Goal: Task Accomplishment & Management: Complete application form

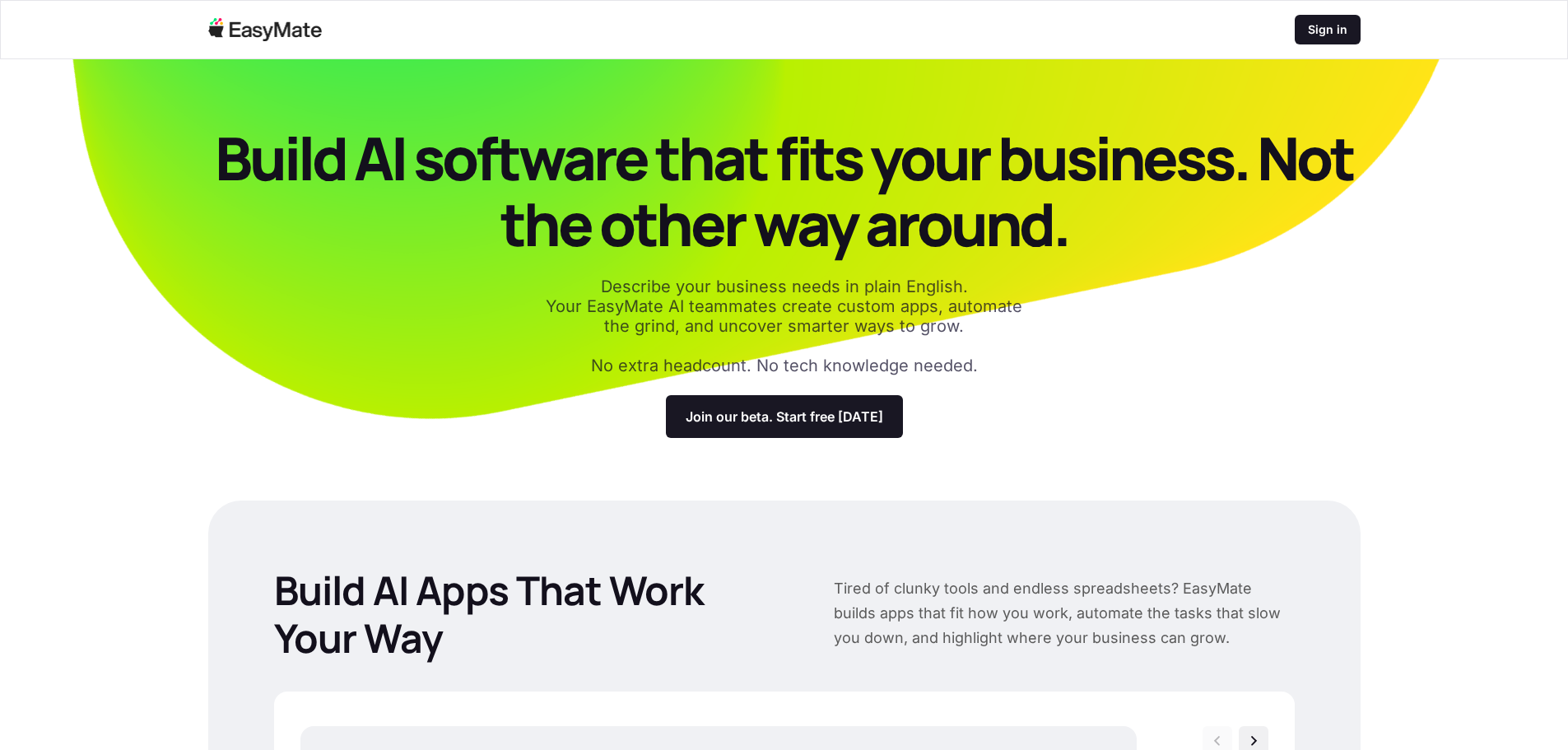
drag, startPoint x: 285, startPoint y: 503, endPoint x: 339, endPoint y: 12, distance: 494.0
click at [233, 23] on img at bounding box center [266, 30] width 115 height 23
click at [783, 420] on p "Join our beta. Start free [DATE]" at bounding box center [784, 416] width 198 height 17
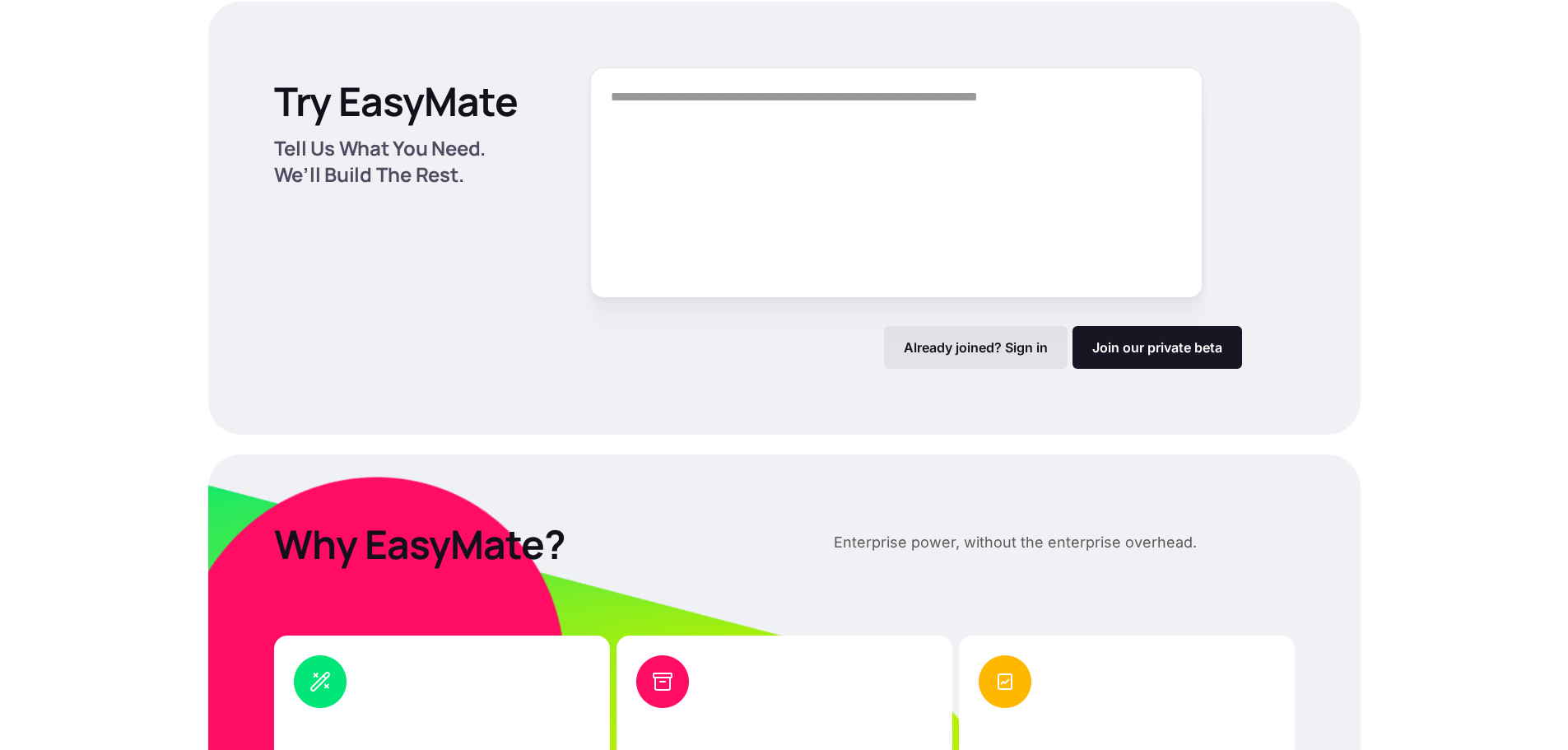
scroll to position [2222, 0]
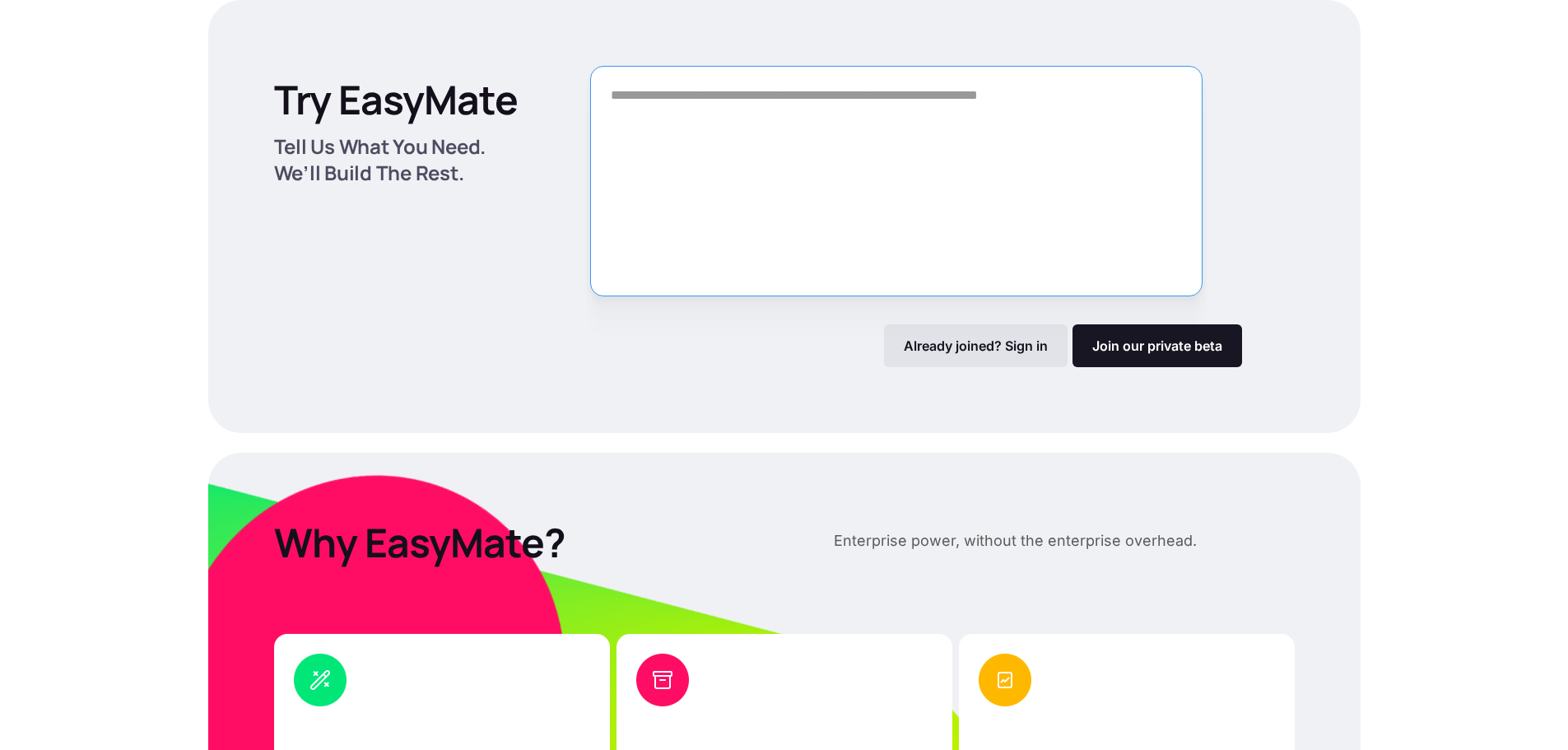
click at [625, 79] on textarea "Form" at bounding box center [896, 181] width 612 height 231
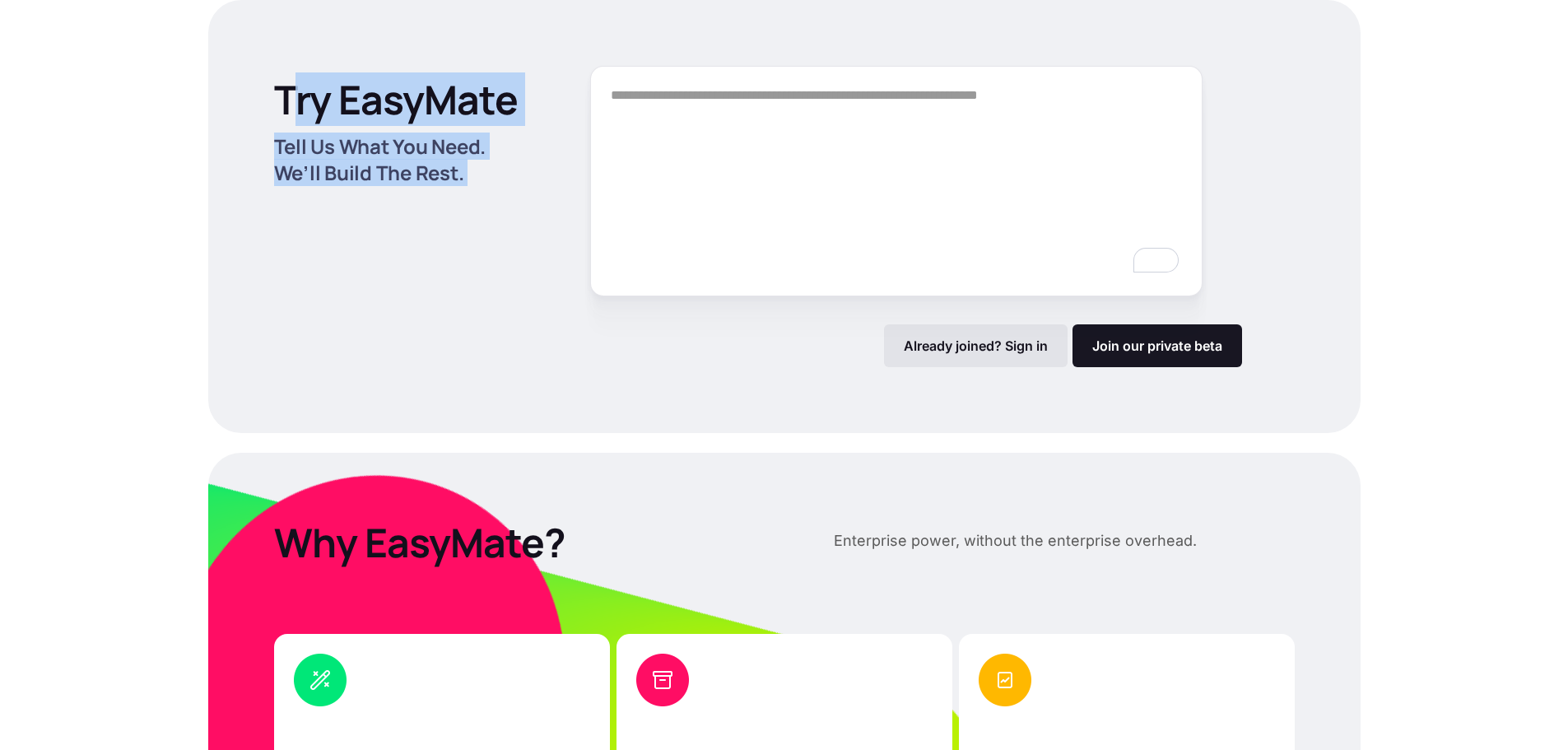
drag, startPoint x: 355, startPoint y: 90, endPoint x: 717, endPoint y: 106, distance: 362.4
click at [684, 95] on div "Try EasyMate Tell Us What You Need. We’ll Build The Rest. Already joined? Sign …" at bounding box center [784, 216] width 1153 height 433
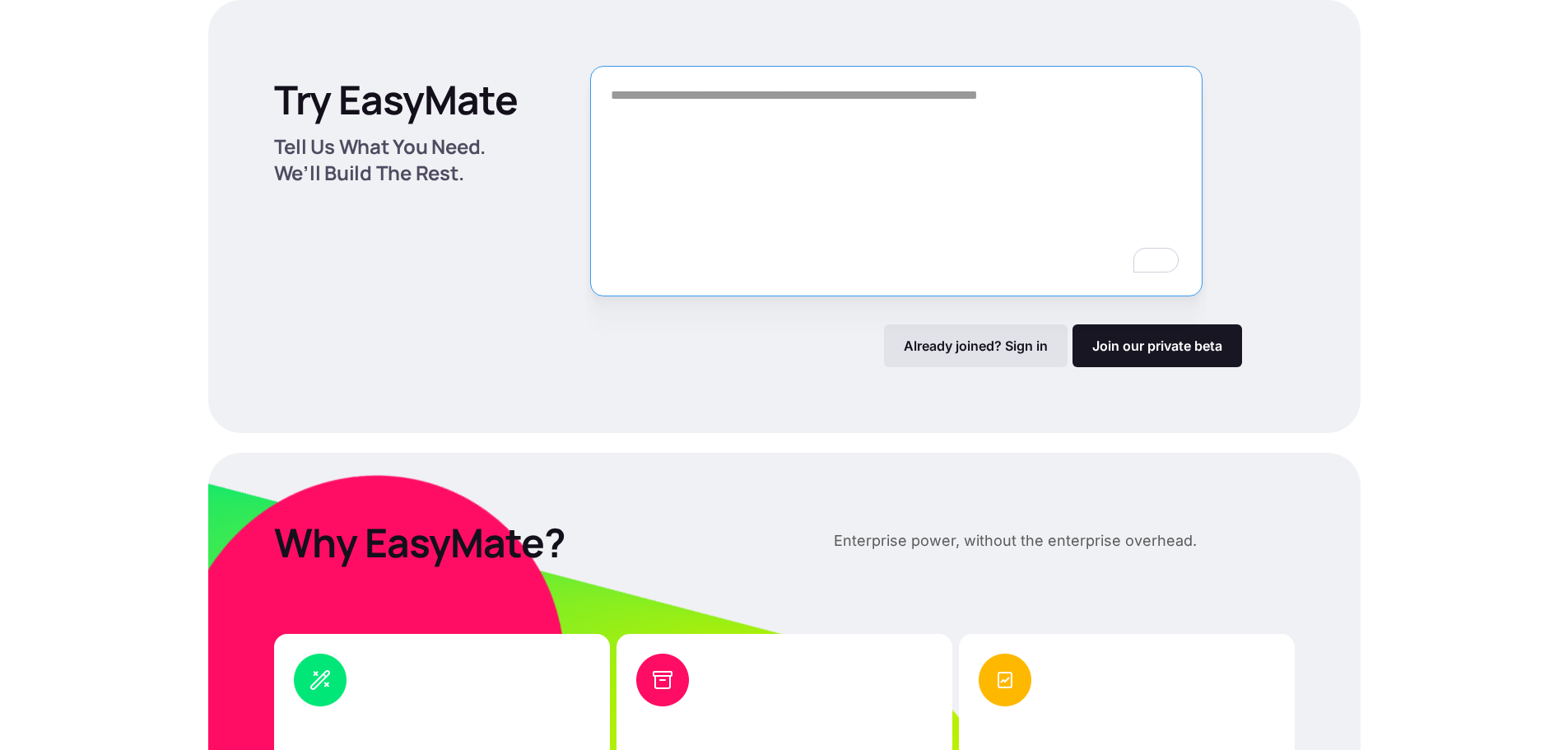
click at [697, 234] on textarea "To enrich screen reader interactions, please activate Accessibility in Grammarl…" at bounding box center [896, 181] width 612 height 231
drag, startPoint x: 1073, startPoint y: 412, endPoint x: 1049, endPoint y: 442, distance: 38.4
